Goal: Task Accomplishment & Management: Manage account settings

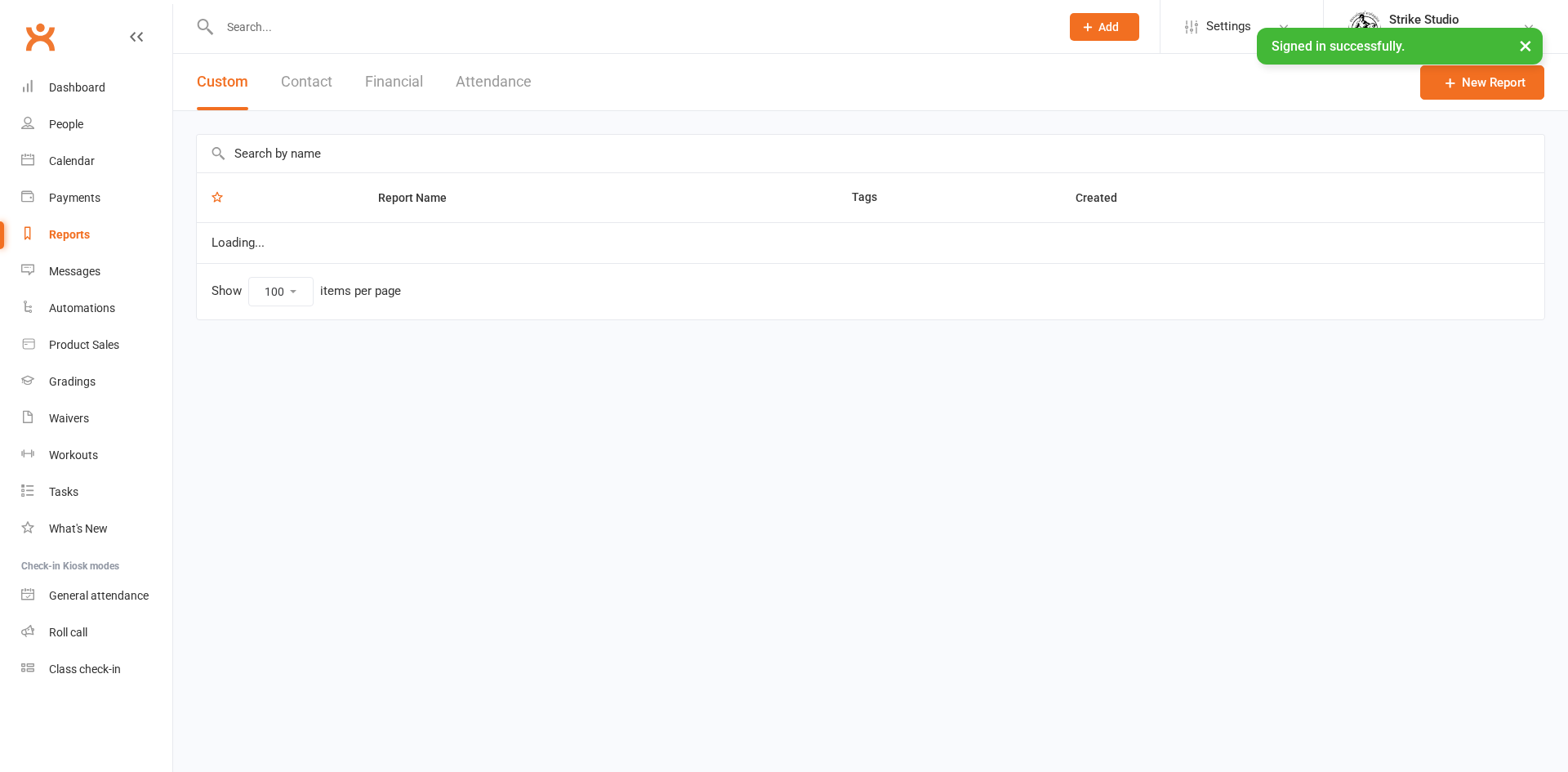
select select "100"
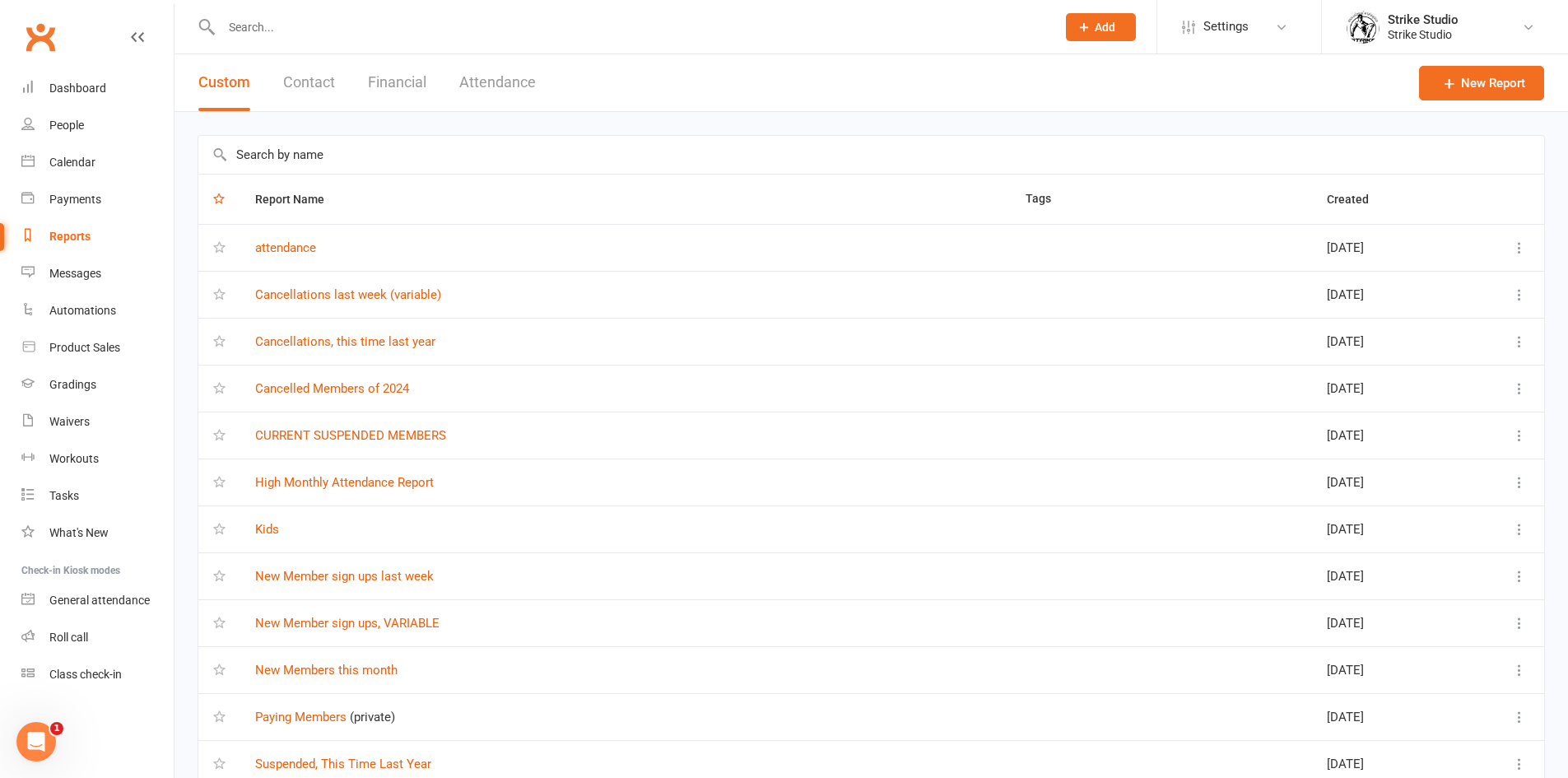
click at [505, 23] on input "text" at bounding box center [630, 27] width 829 height 23
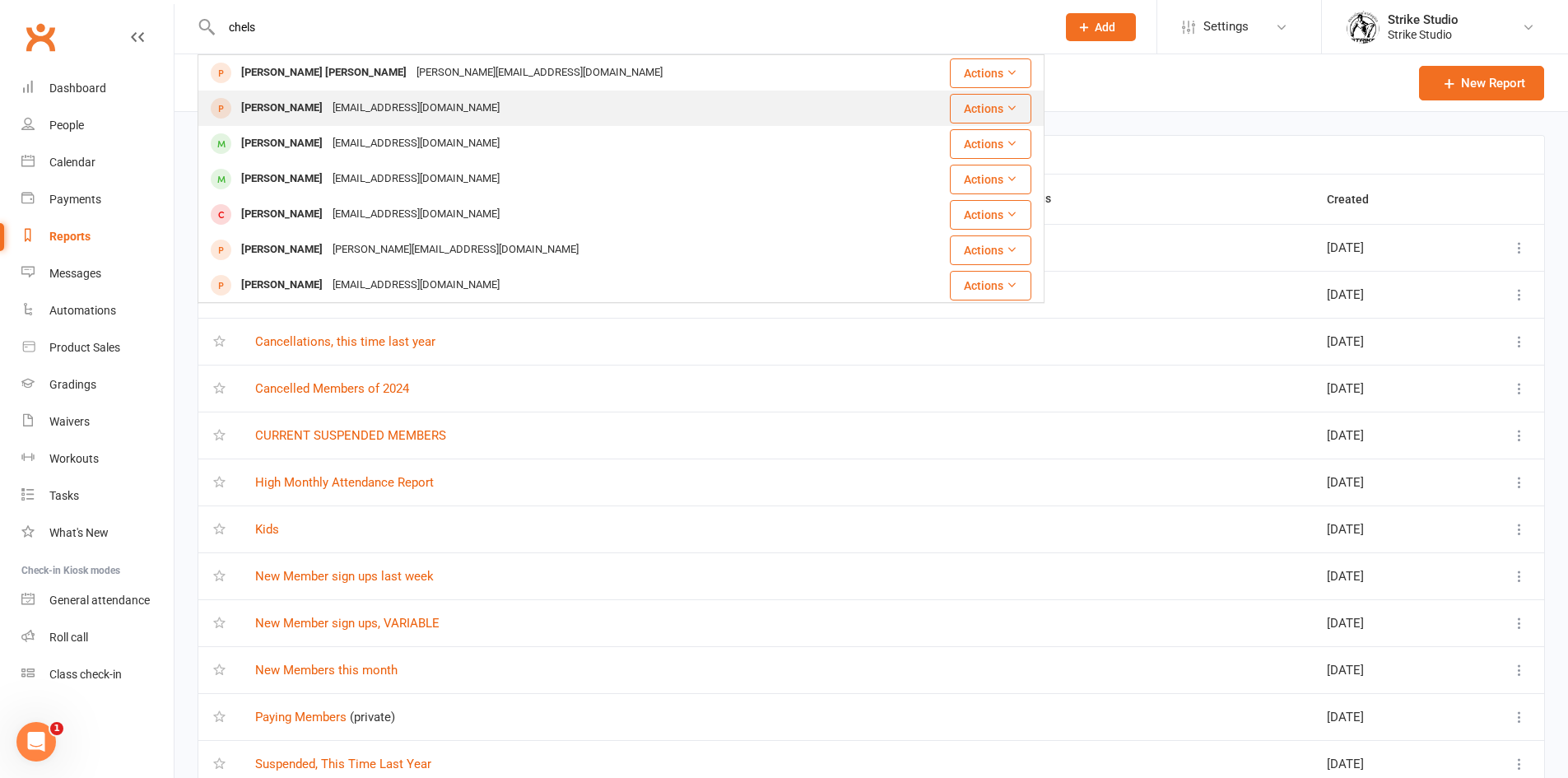
type input "chels"
click at [414, 108] on div "[EMAIL_ADDRESS][DOMAIN_NAME]" at bounding box center [416, 108] width 177 height 24
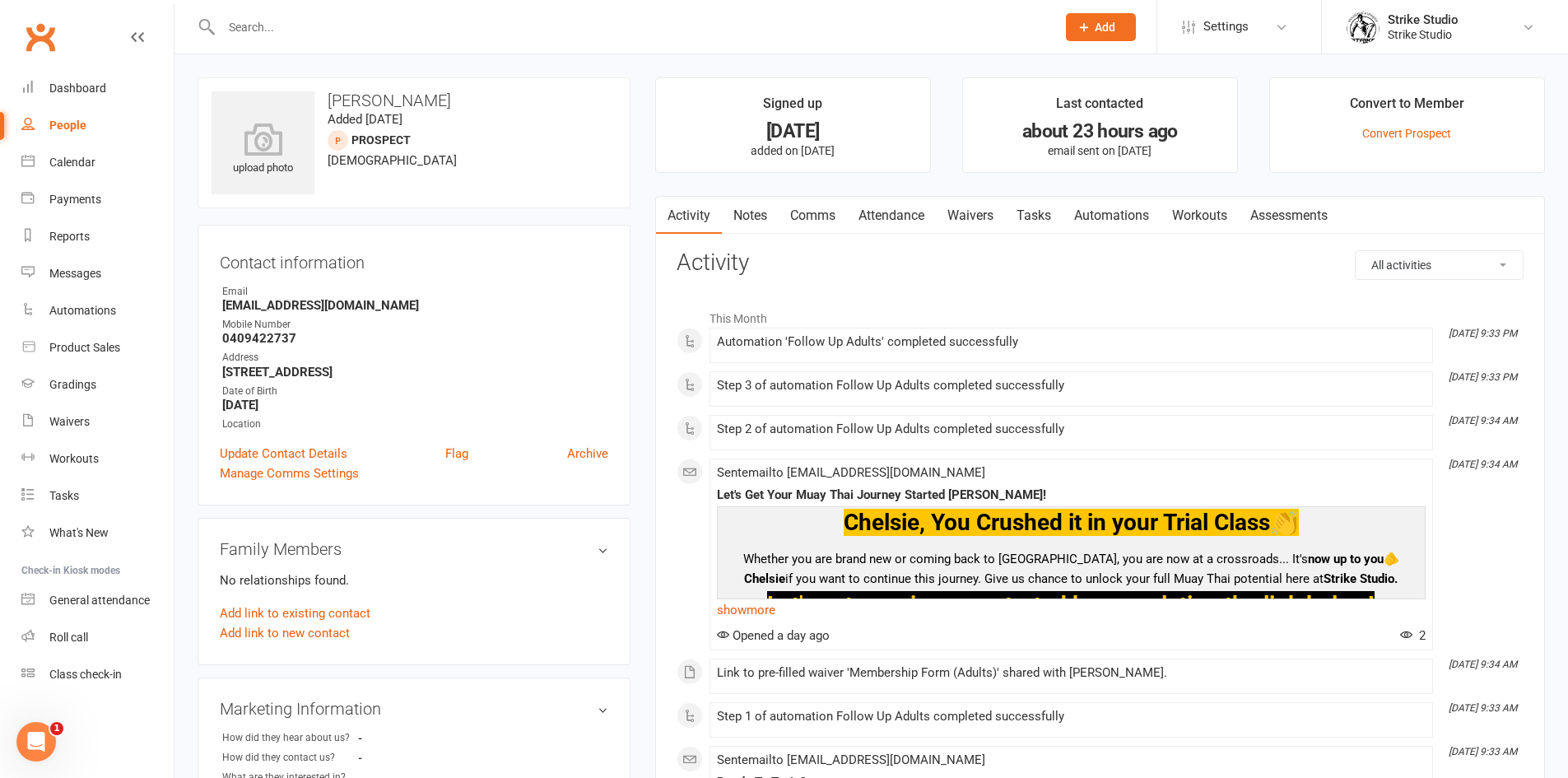
click at [869, 220] on link "Attendance" at bounding box center [892, 215] width 89 height 38
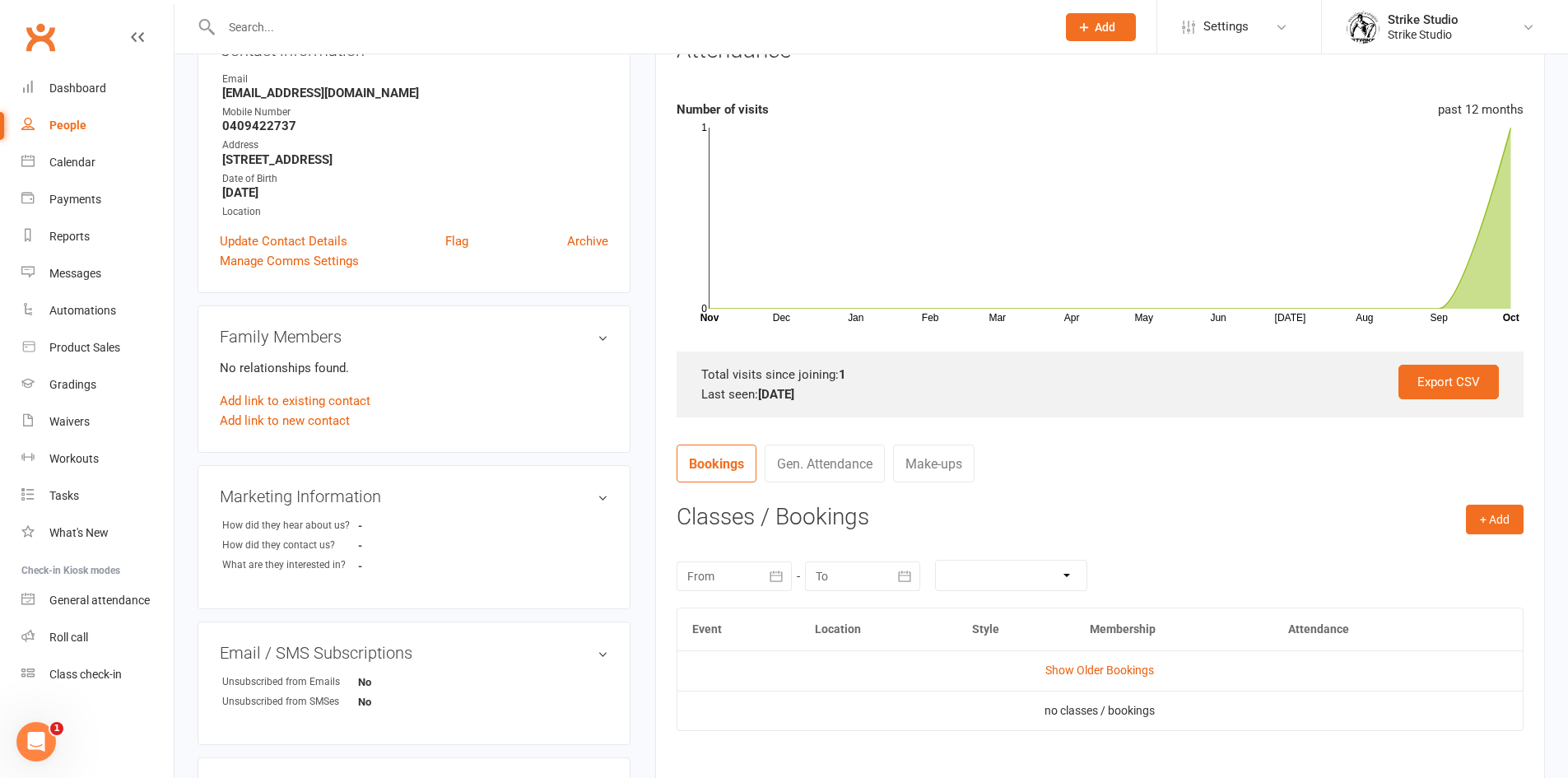
scroll to position [247, 0]
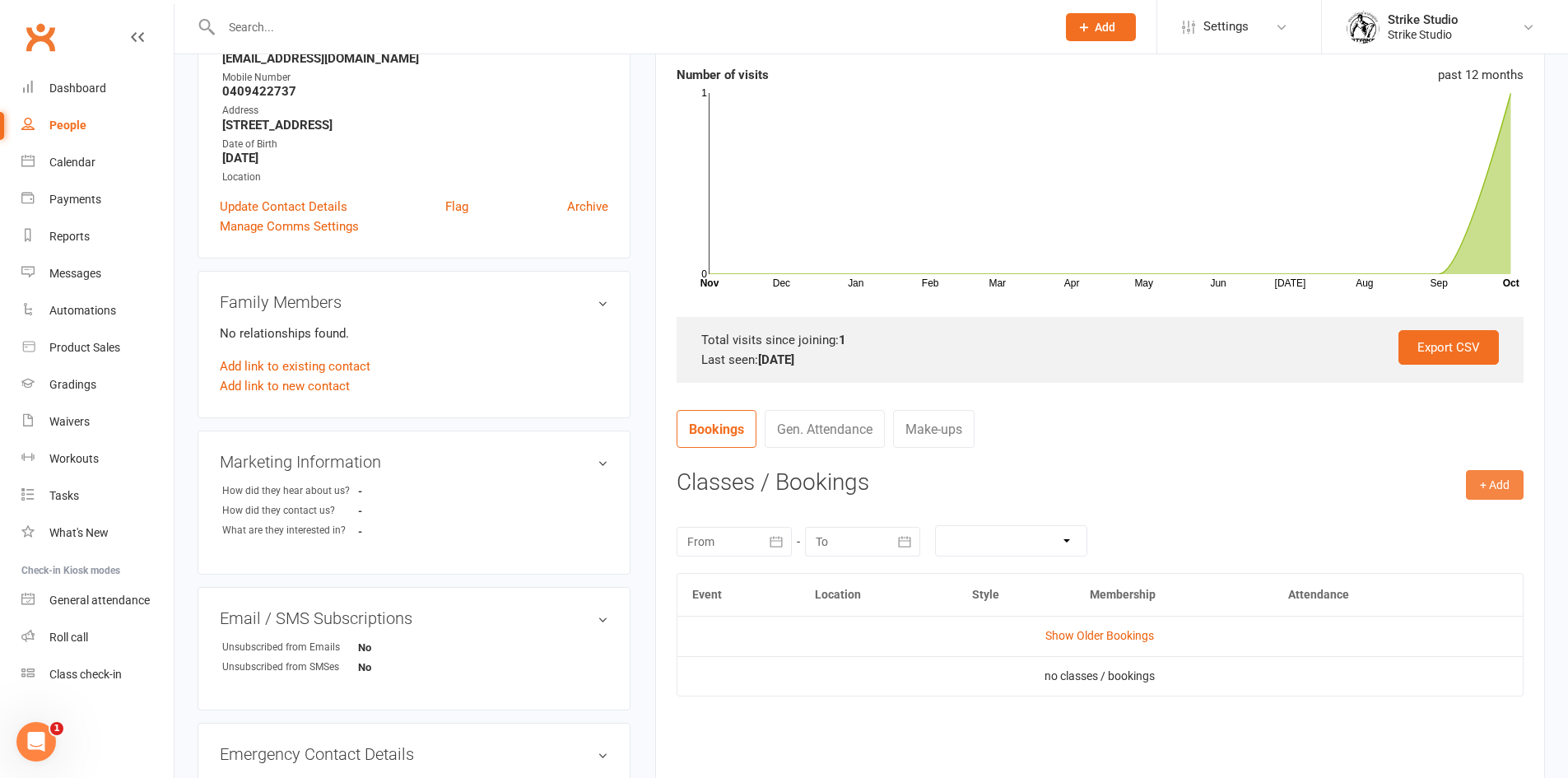
click at [1487, 475] on button "+ Add" at bounding box center [1495, 484] width 58 height 29
click at [1520, 521] on link "Book Event" at bounding box center [1442, 521] width 163 height 33
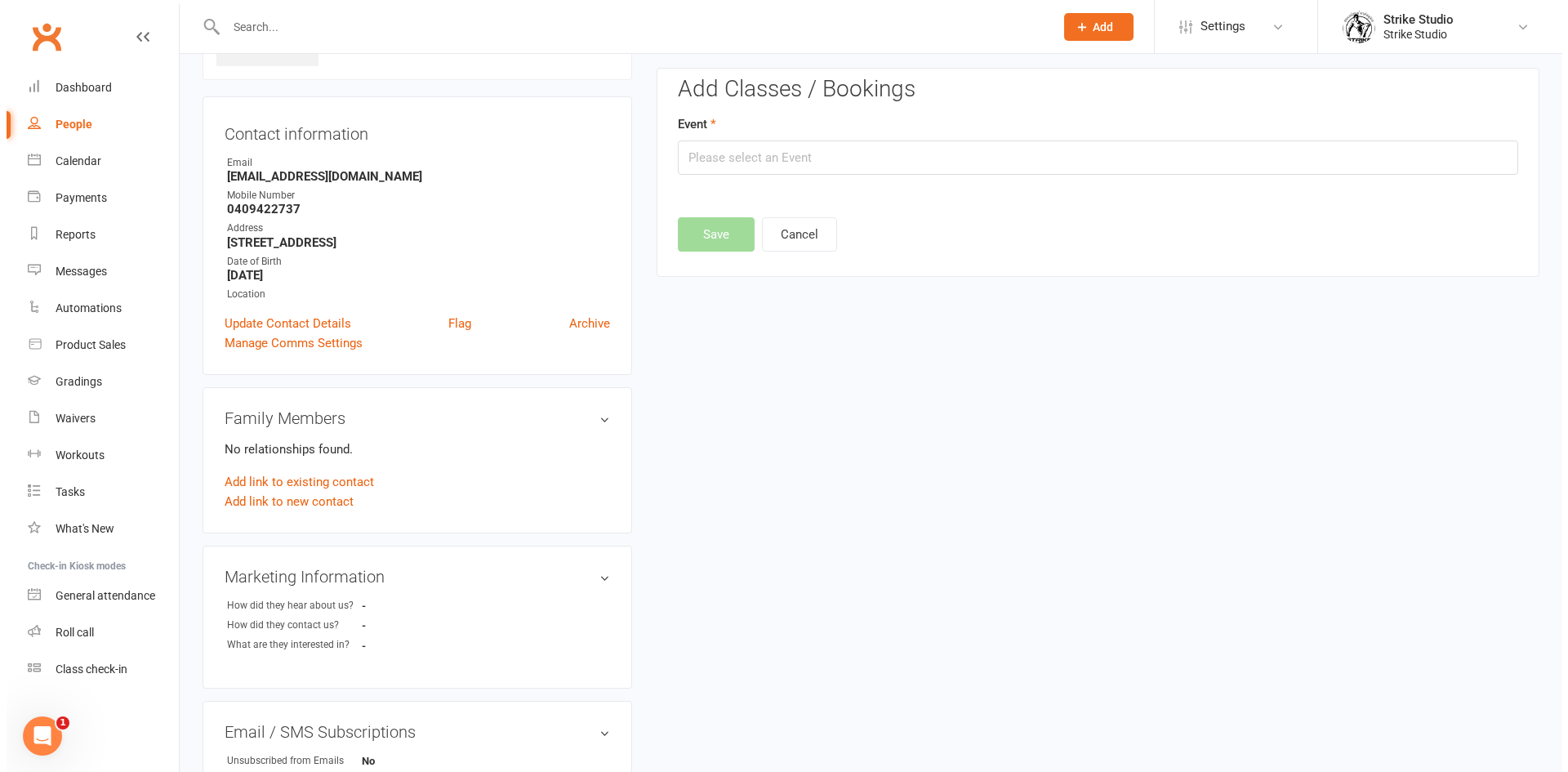
scroll to position [113, 0]
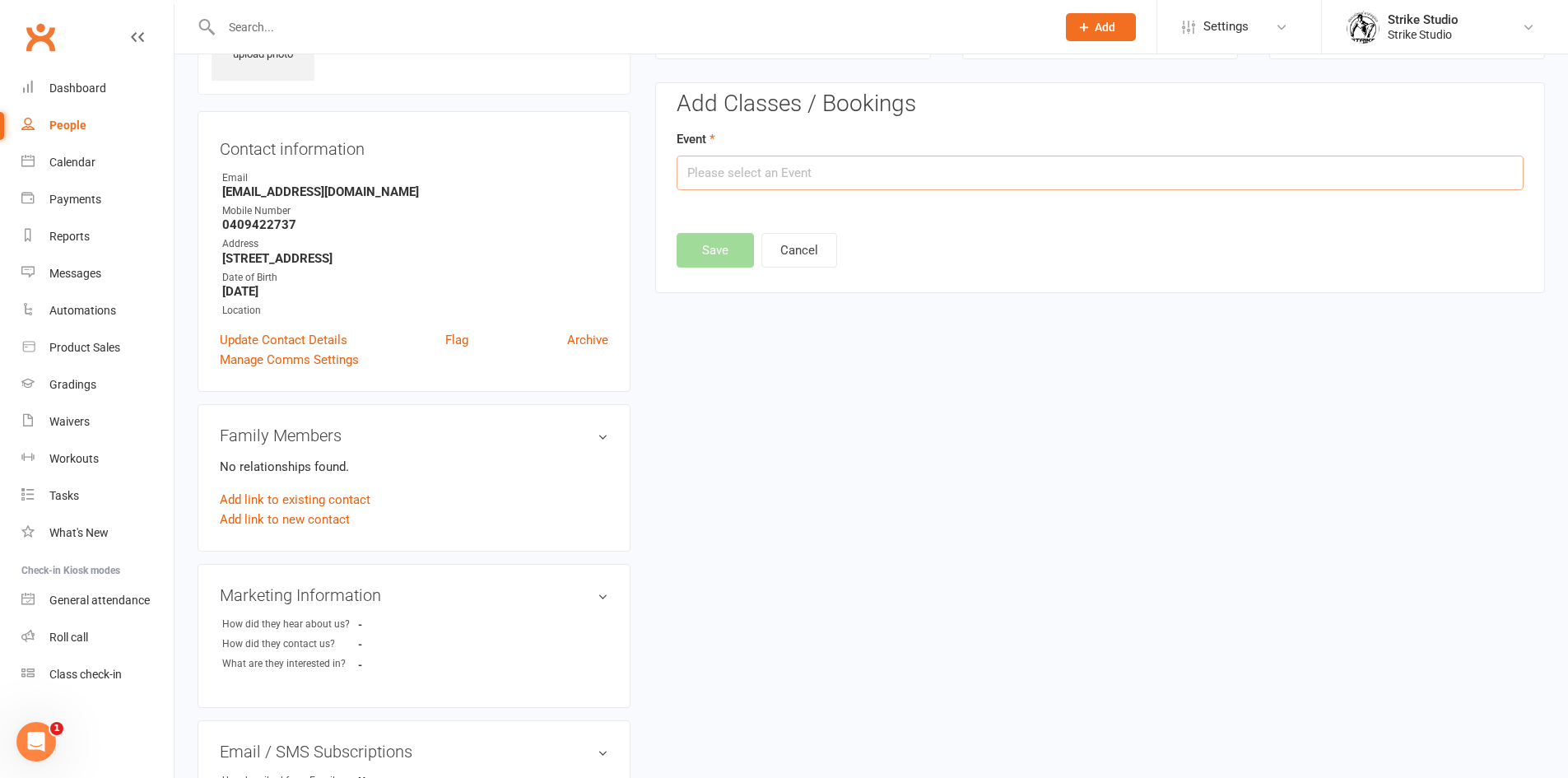
click at [1025, 162] on input "text" at bounding box center [1099, 172] width 847 height 34
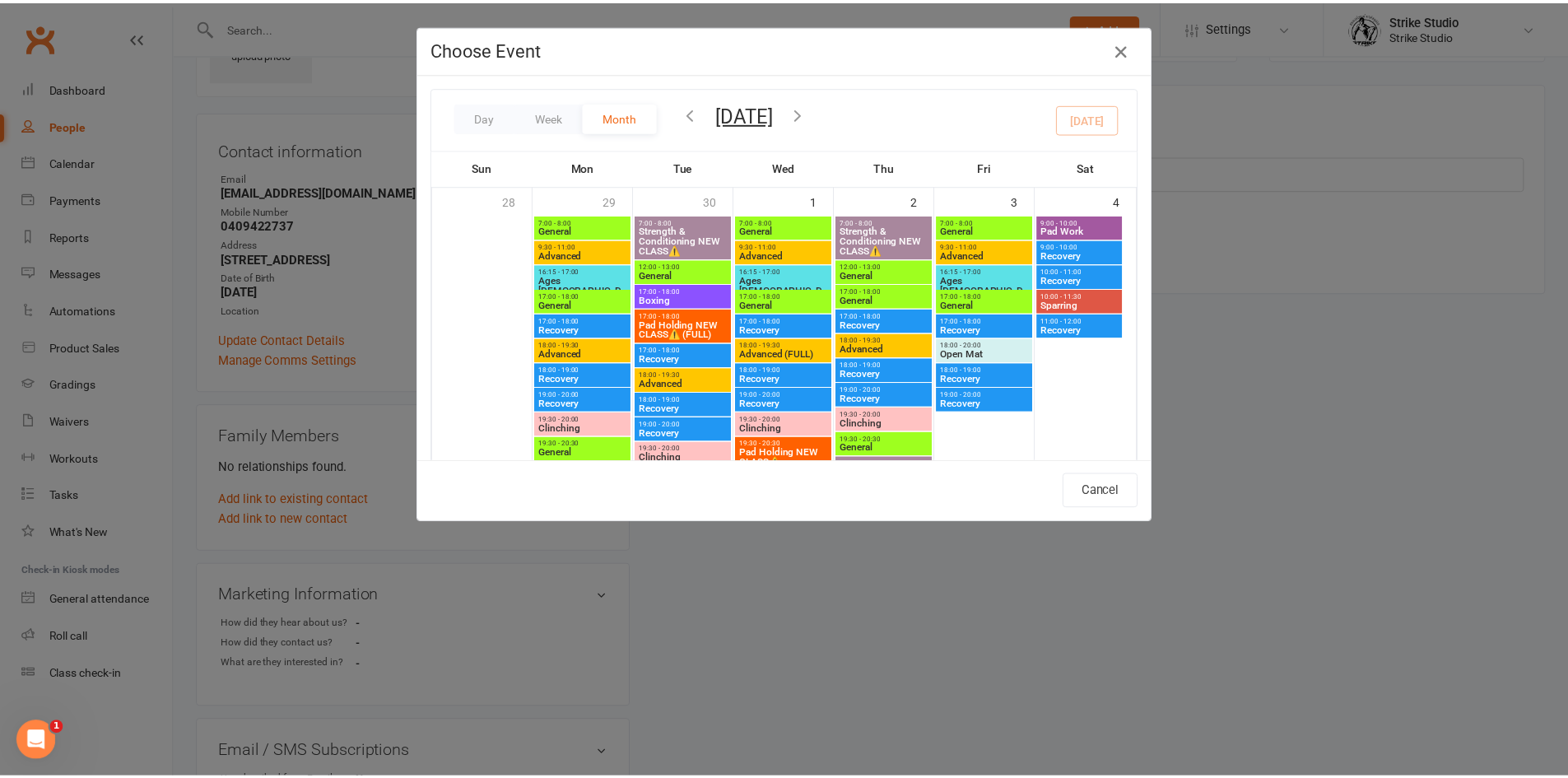
scroll to position [411, 0]
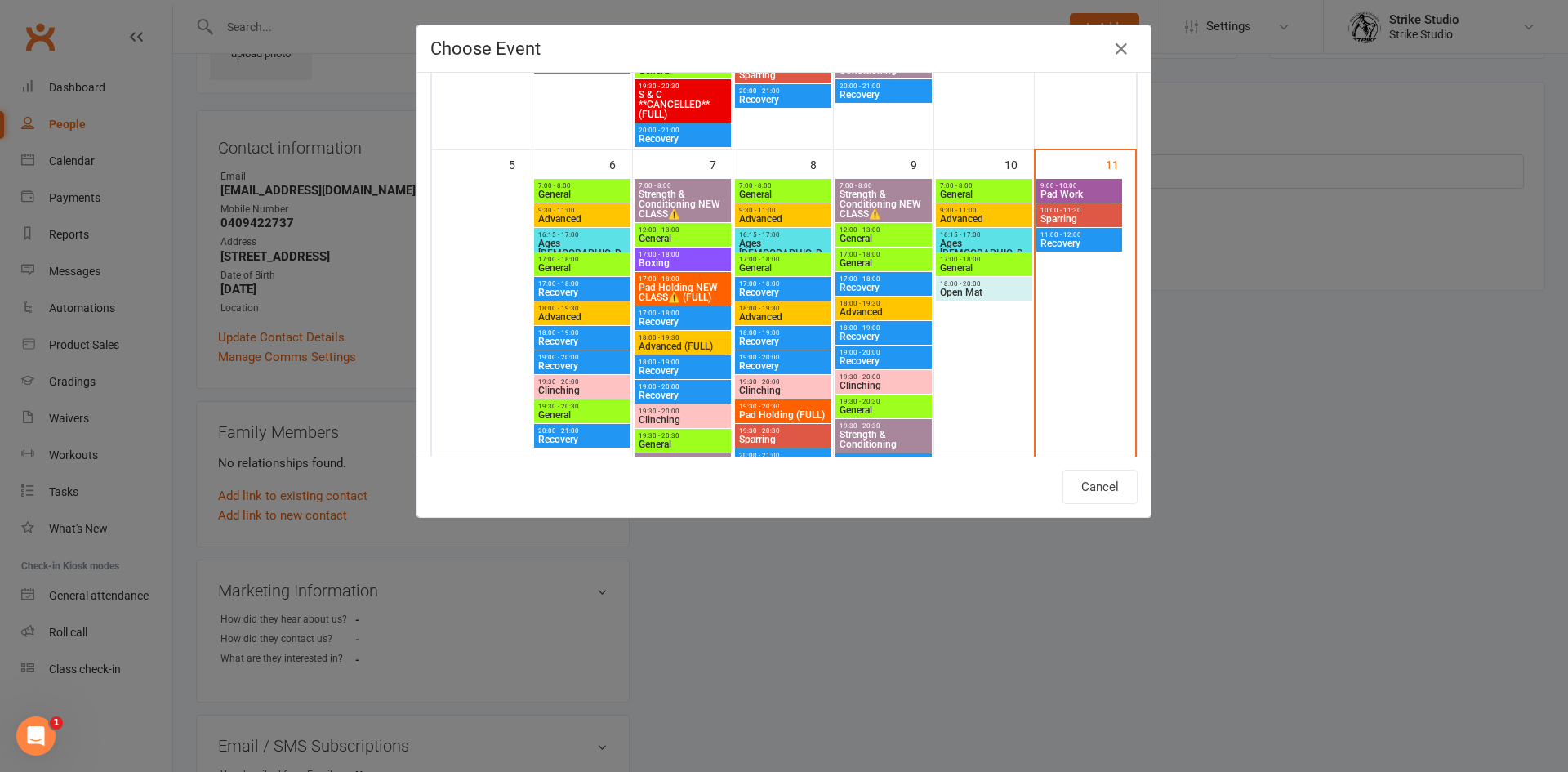
click at [1080, 192] on span "Pad Work" at bounding box center [1079, 194] width 79 height 10
type input "Pad Work - [DATE] 9:00:00 AM"
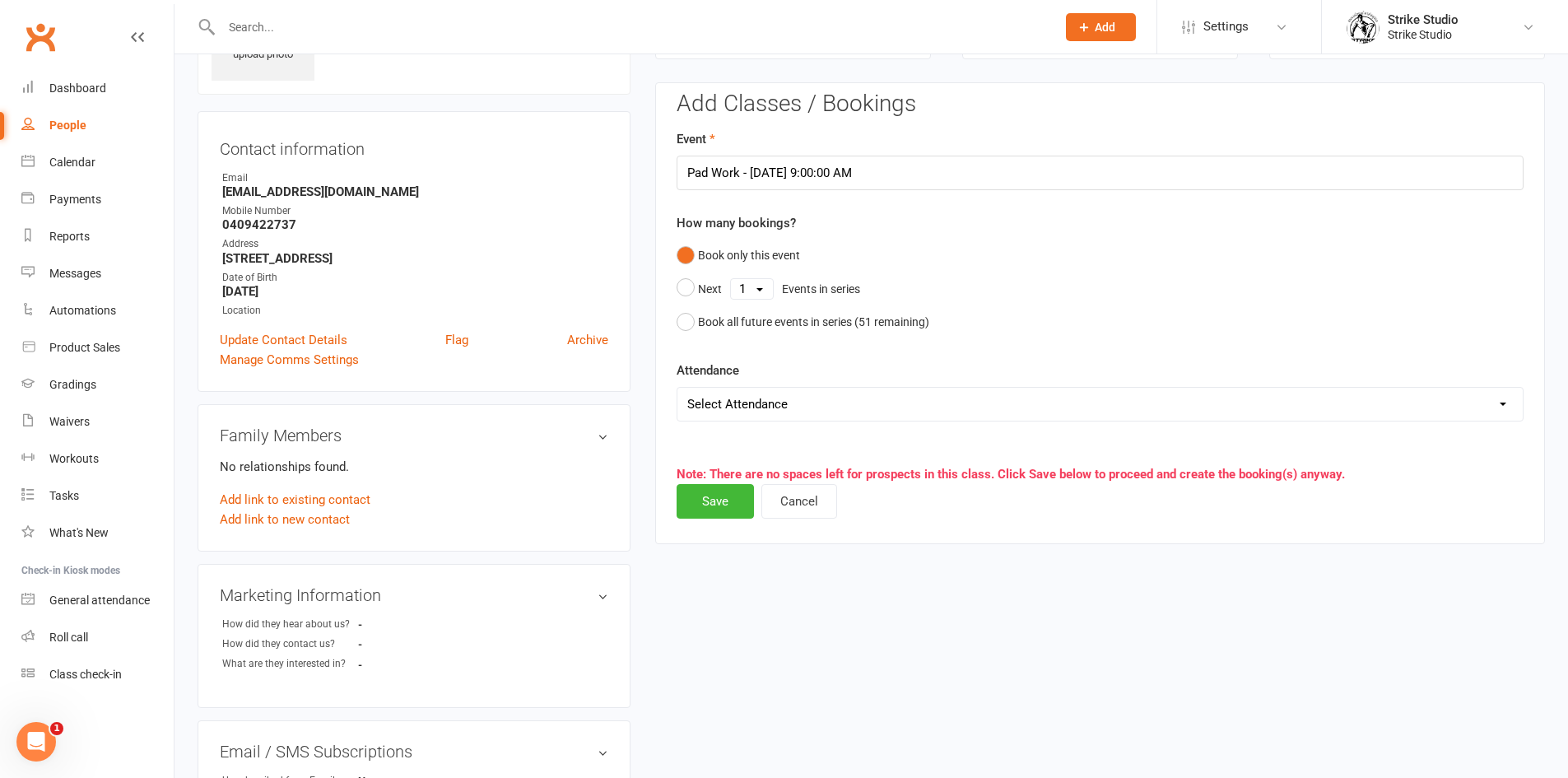
click at [781, 416] on select "Select Attendance Attended Absent" at bounding box center [1099, 404] width 845 height 33
select select "0"
click at [677, 388] on select "Select Attendance Attended Absent" at bounding box center [1099, 404] width 845 height 33
click at [714, 492] on button "Save" at bounding box center [715, 500] width 77 height 34
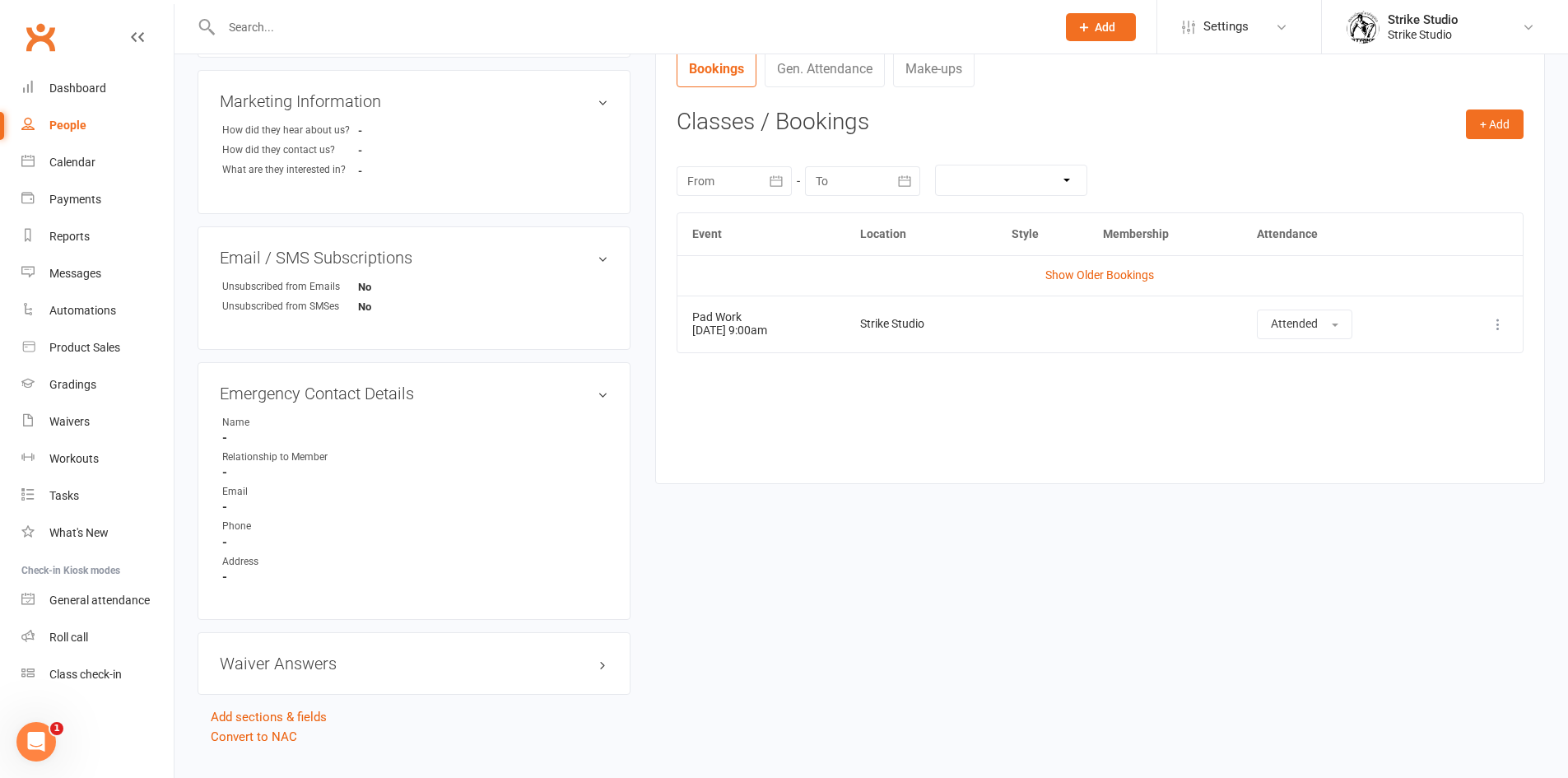
scroll to position [114, 0]
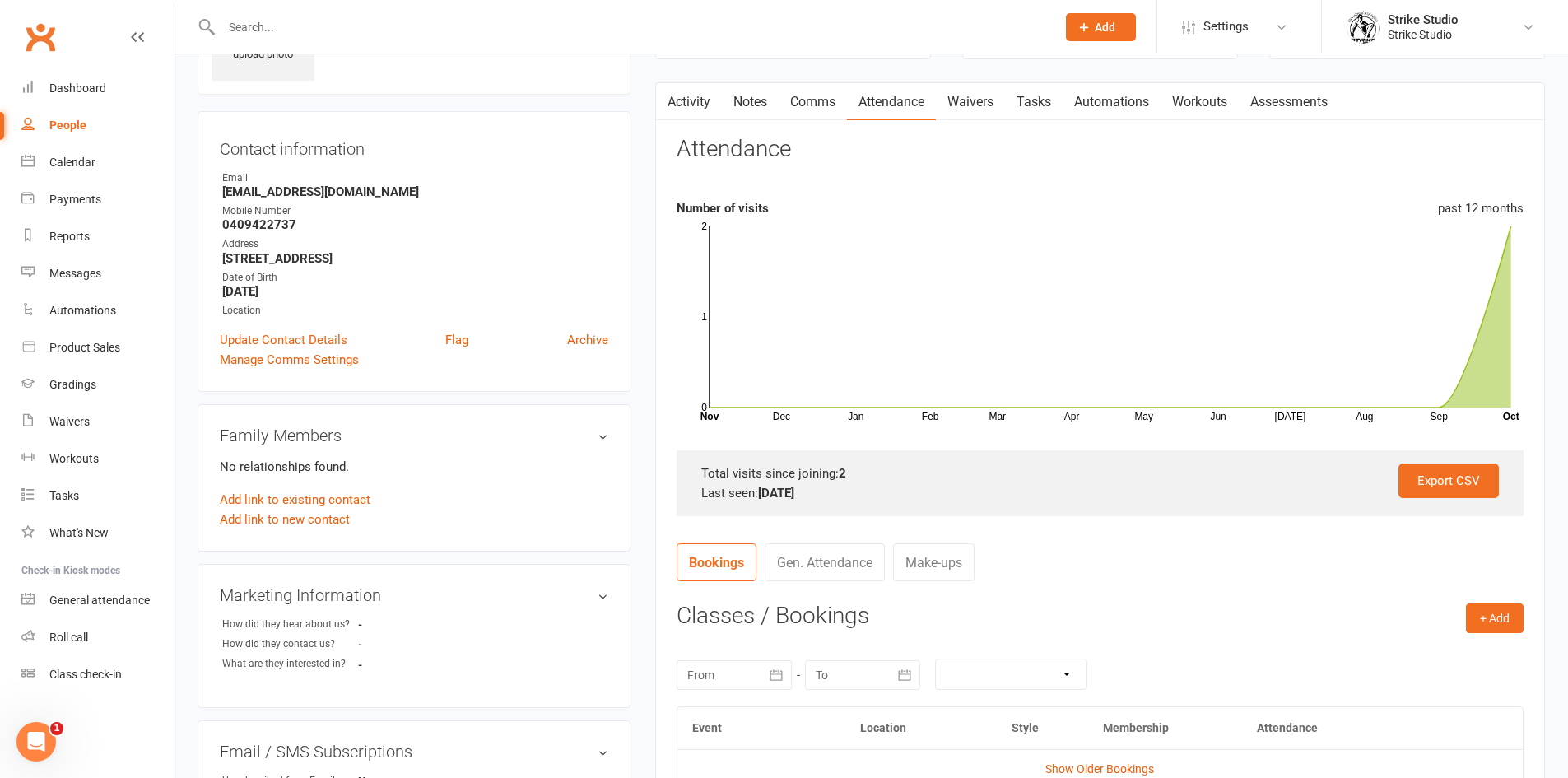
click at [747, 108] on link "Notes" at bounding box center [750, 102] width 57 height 38
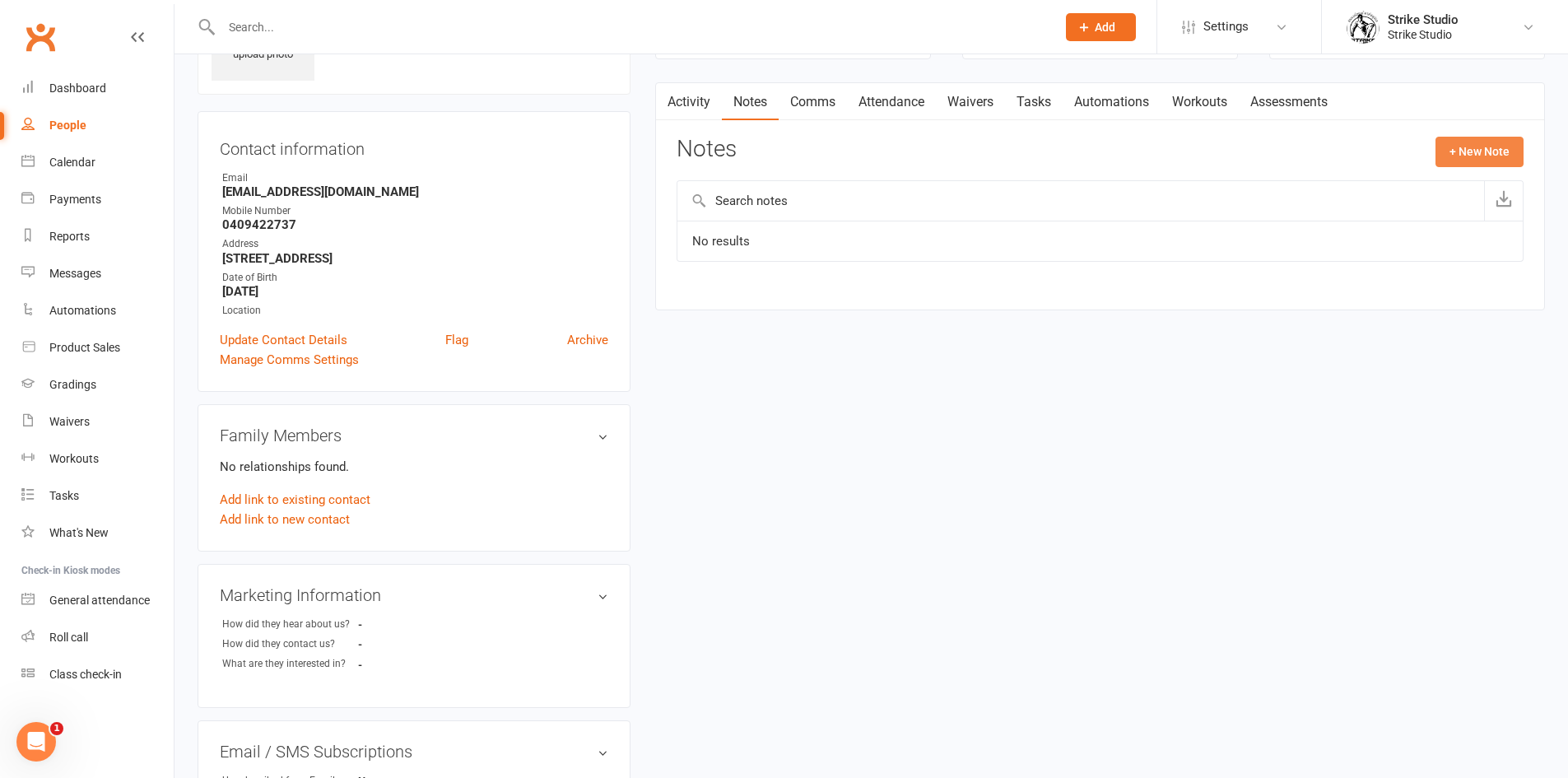
click at [1485, 139] on button "+ New Note" at bounding box center [1480, 151] width 88 height 29
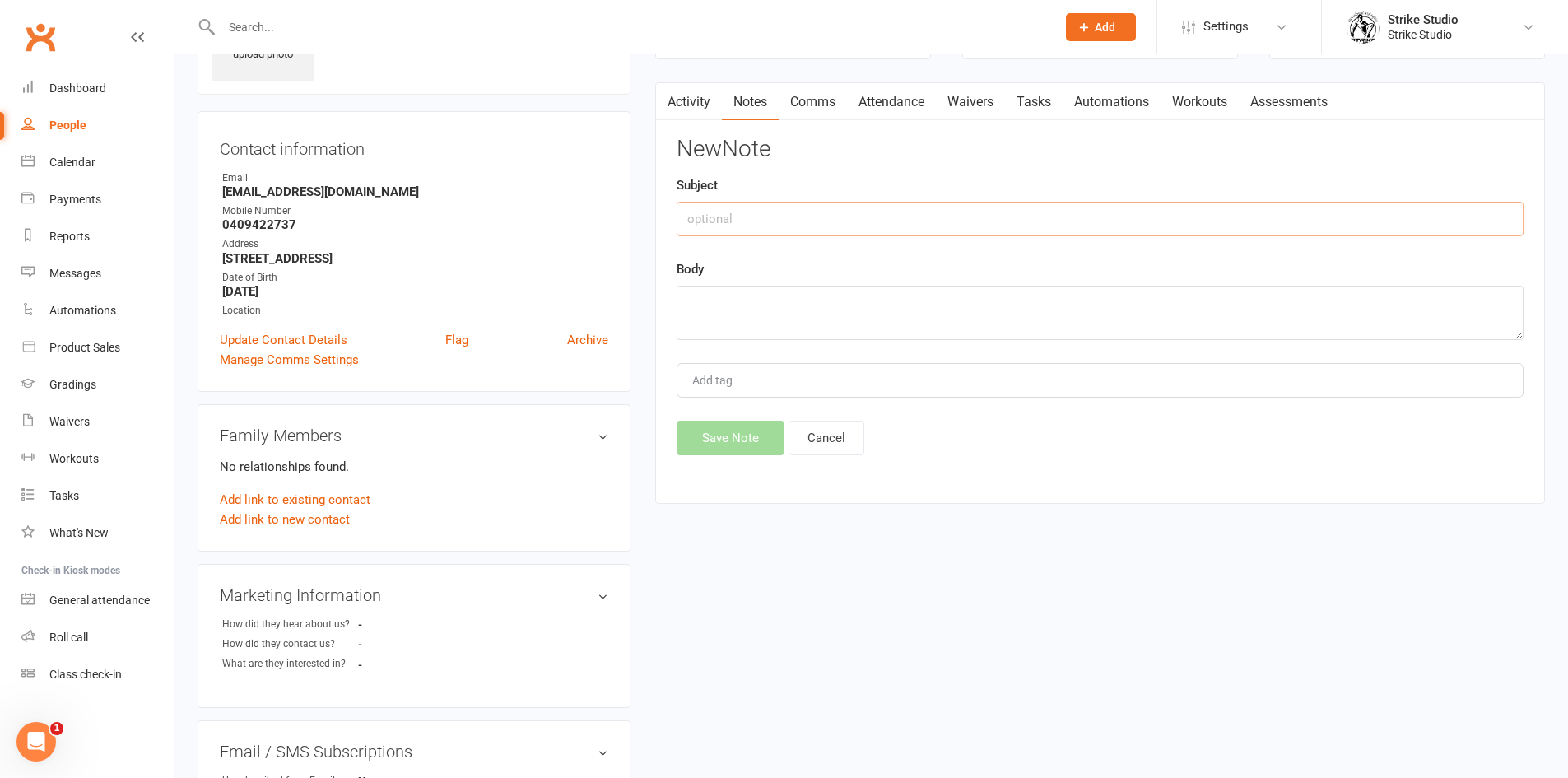
click at [1432, 218] on input "text" at bounding box center [1099, 219] width 847 height 34
type input "Casual Pass"
type textarea "She's visiting from [GEOGRAPHIC_DATA], [DATE] is her last day for classes"
click at [699, 437] on button "Save Note" at bounding box center [730, 437] width 108 height 34
